Goal: Task Accomplishment & Management: Use online tool/utility

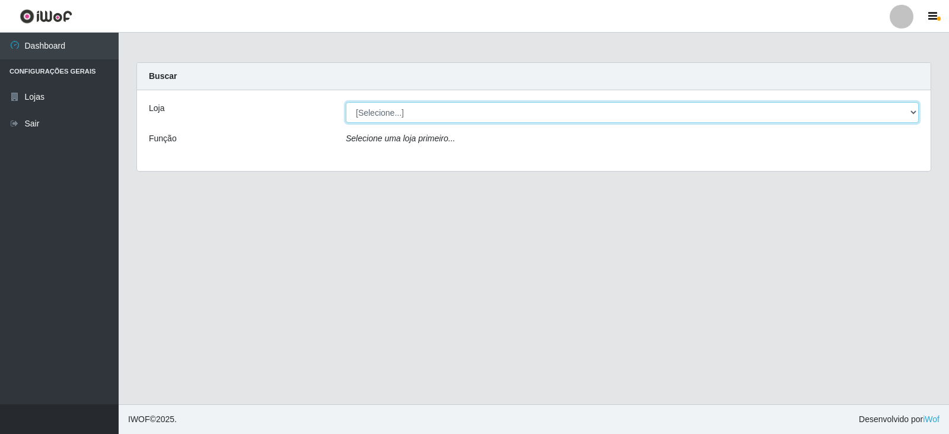
click at [880, 106] on select "[Selecione...] SuperFácil Atacado - [GEOGRAPHIC_DATA]" at bounding box center [632, 112] width 573 height 21
select select "504"
click at [346, 102] on select "[Selecione...] SuperFácil Atacado - [GEOGRAPHIC_DATA]" at bounding box center [632, 112] width 573 height 21
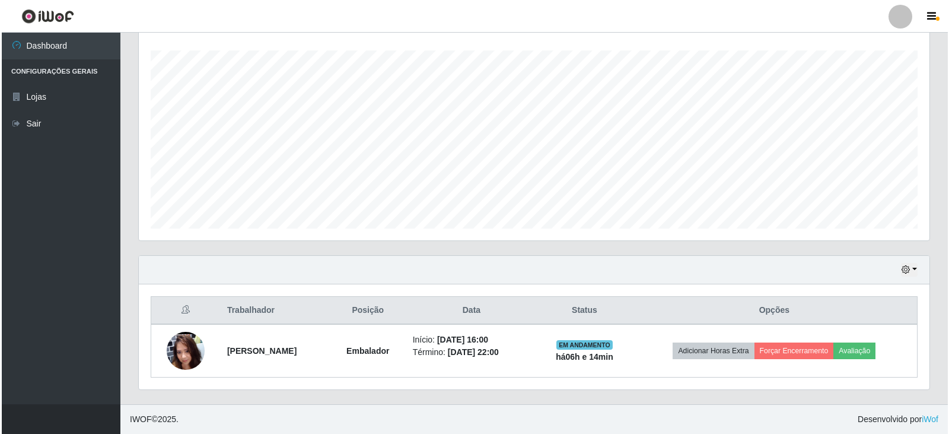
scroll to position [593074, 592529]
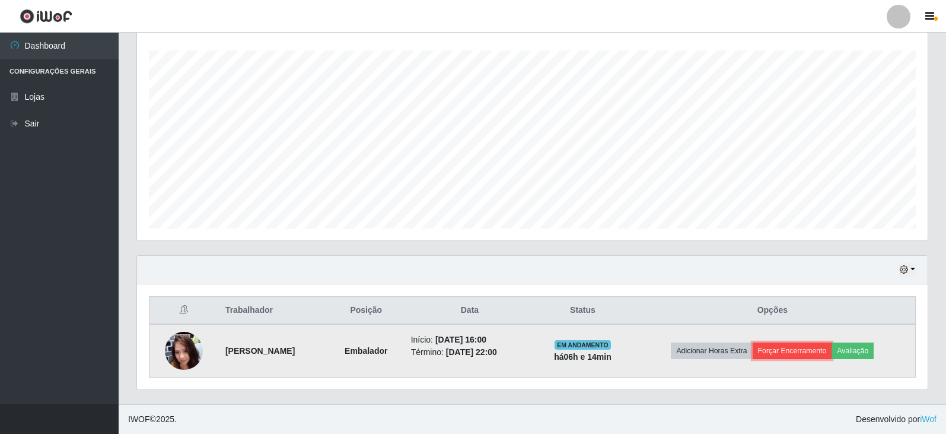
click at [799, 347] on button "Forçar Encerramento" at bounding box center [793, 350] width 80 height 17
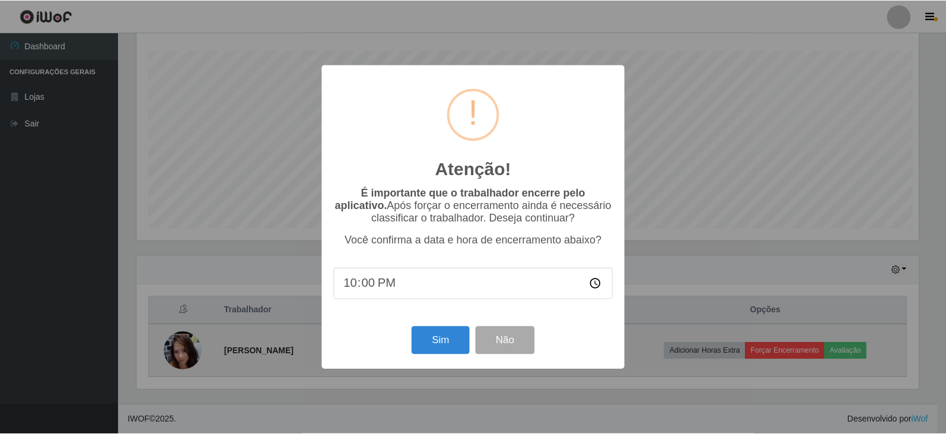
scroll to position [246, 785]
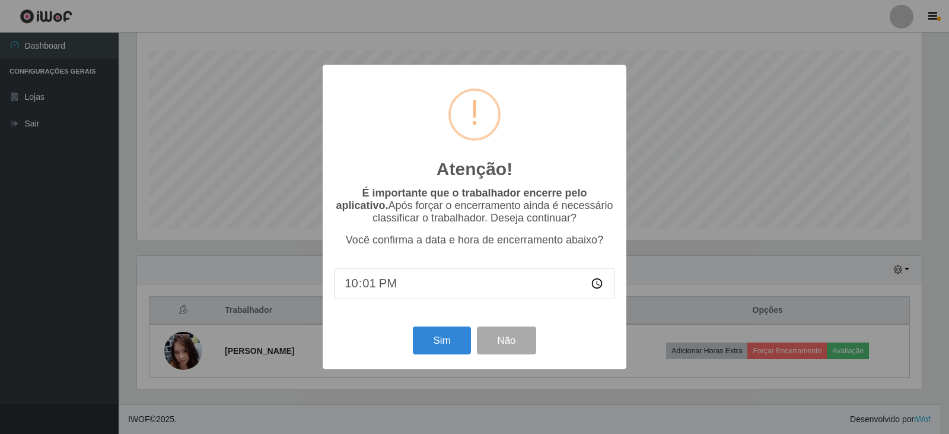
type input "22:10"
click at [443, 346] on button "Sim" at bounding box center [442, 340] width 58 height 28
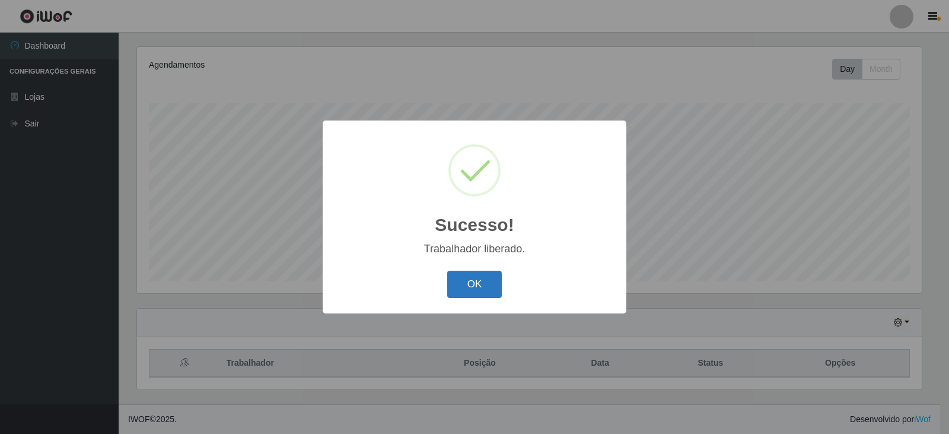
click at [463, 282] on button "OK" at bounding box center [474, 285] width 55 height 28
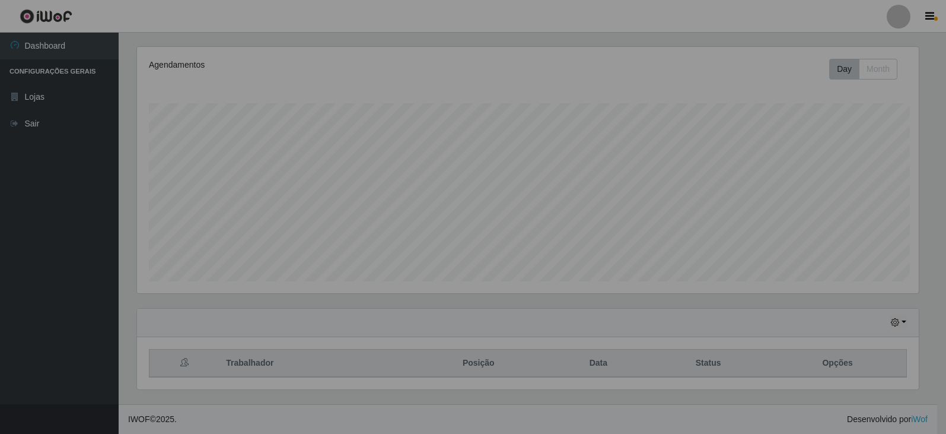
scroll to position [246, 791]
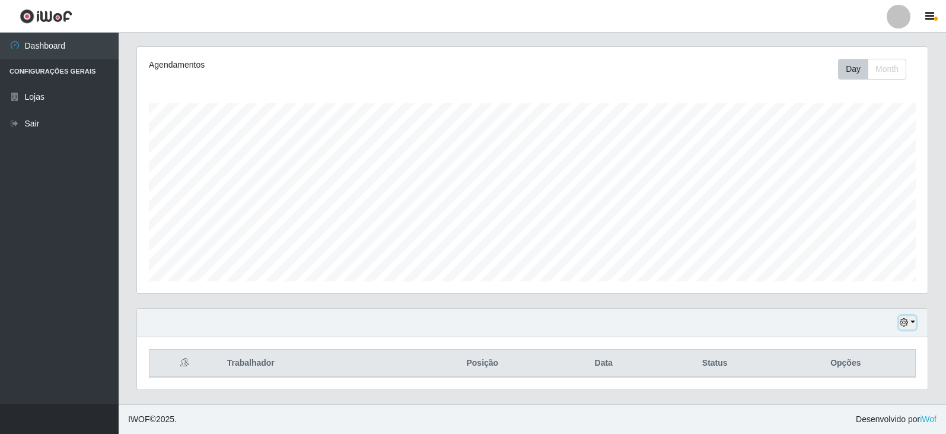
click at [902, 321] on icon "button" at bounding box center [904, 322] width 8 height 8
click at [864, 226] on button "1 dia" at bounding box center [869, 228] width 94 height 25
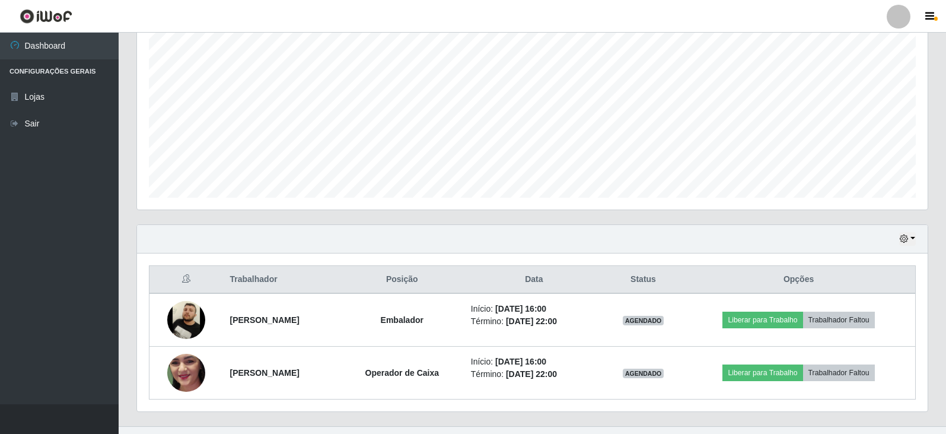
scroll to position [249, 0]
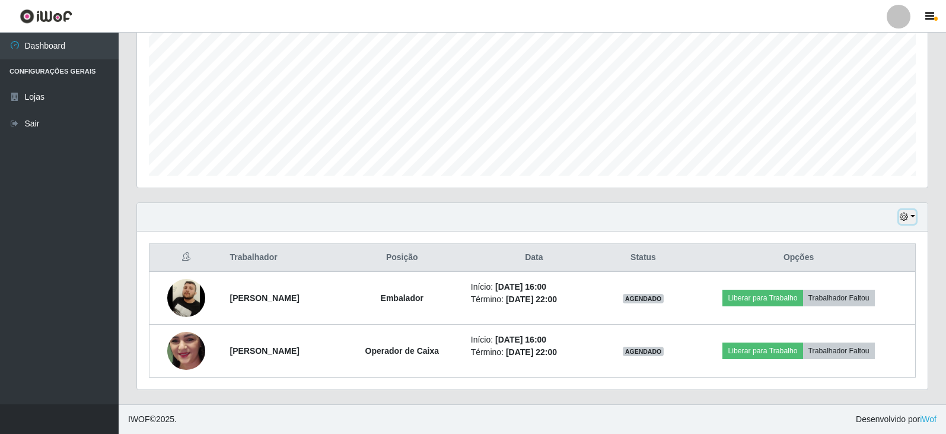
click at [911, 214] on button "button" at bounding box center [907, 217] width 17 height 14
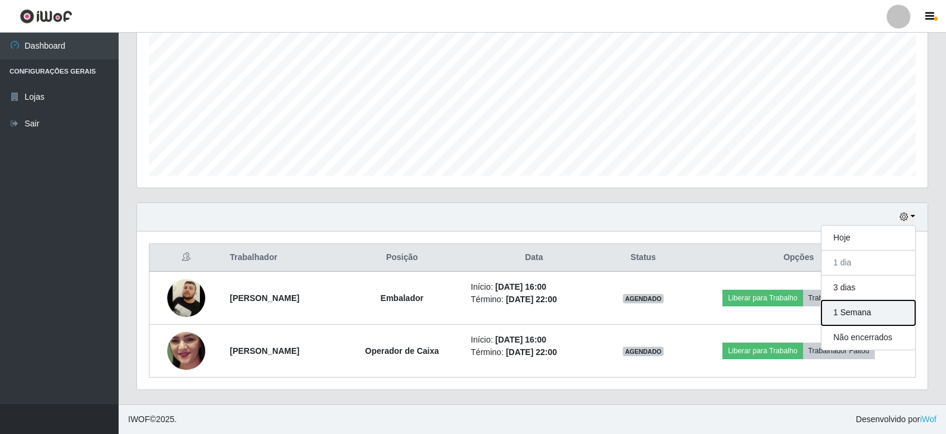
click at [871, 317] on button "1 Semana" at bounding box center [869, 312] width 94 height 25
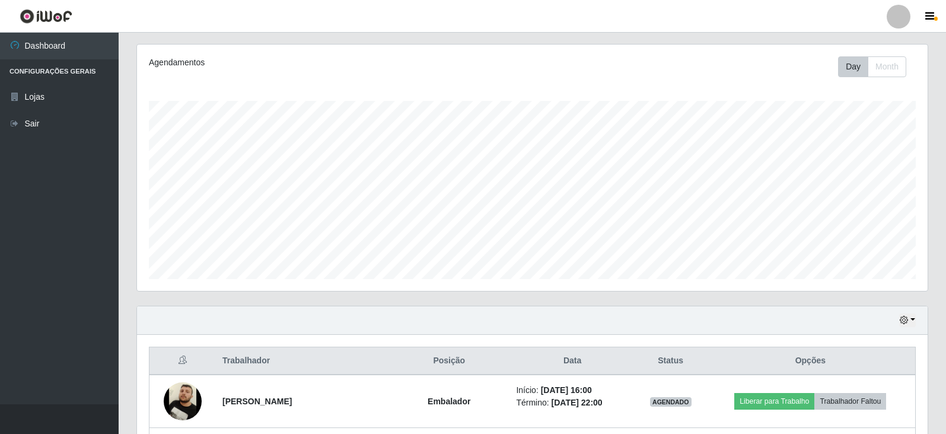
scroll to position [19, 0]
